Goal: Check status: Check status

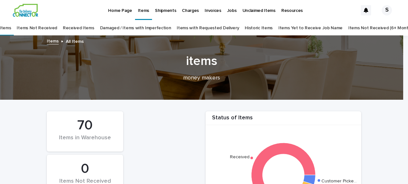
scroll to position [199, 0]
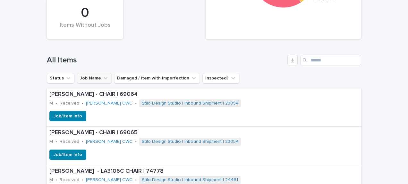
click at [104, 78] on icon "Job Name" at bounding box center [106, 78] width 4 height 2
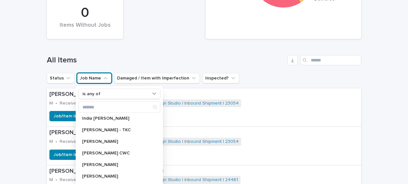
scroll to position [160, 0]
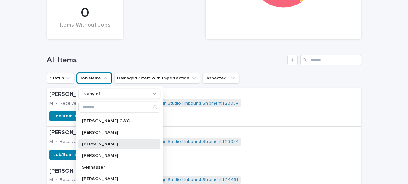
click at [91, 142] on p "[PERSON_NAME]" at bounding box center [116, 144] width 68 height 4
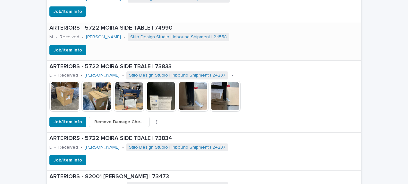
scroll to position [392, 0]
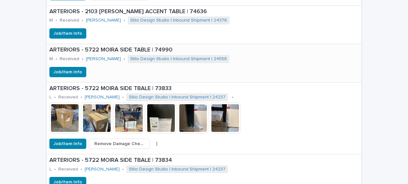
click at [237, 67] on div "Job/Item Info" at bounding box center [202, 72] width 310 height 10
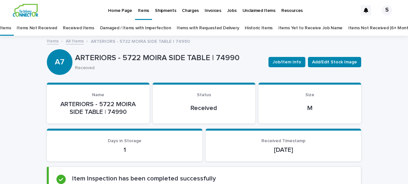
click at [70, 42] on link "All Items" at bounding box center [75, 40] width 18 height 7
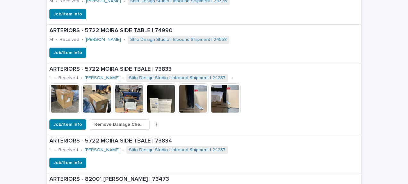
scroll to position [424, 0]
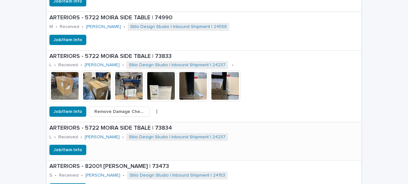
click at [222, 142] on div "ARTERIORS - 5722 MOIRA SIDE TBALE | 73834 L • Received • [PERSON_NAME] • Stilo …" at bounding box center [201, 133] width 308 height 22
